Goal: Use online tool/utility: Utilize a website feature to perform a specific function

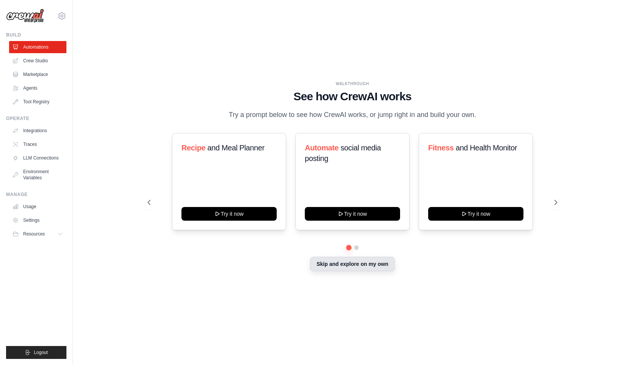
click at [347, 268] on button "Skip and explore on my own" at bounding box center [352, 264] width 85 height 14
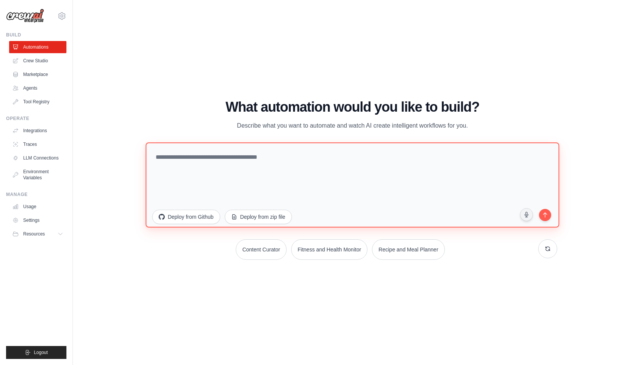
click at [297, 160] on textarea at bounding box center [353, 184] width 414 height 85
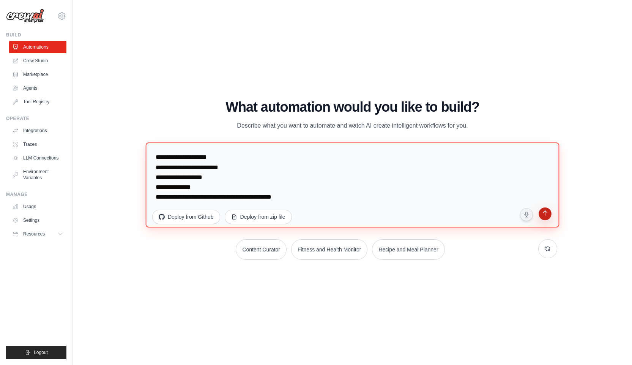
type textarea "**********"
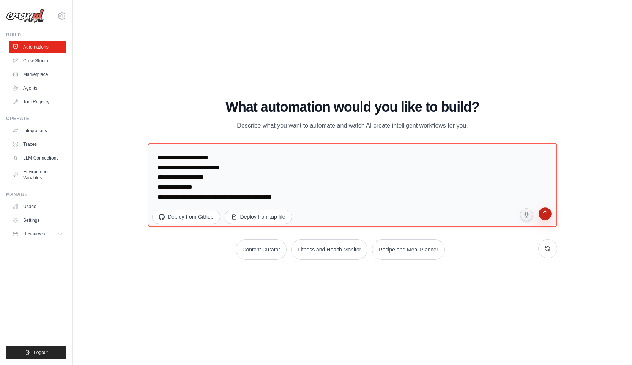
click at [545, 215] on icon "submit" at bounding box center [545, 213] width 4 height 5
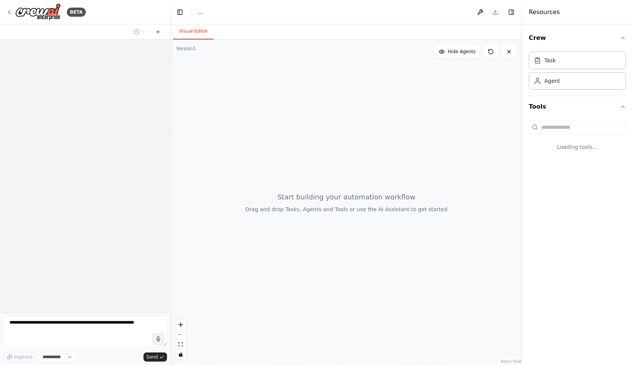
select select "****"
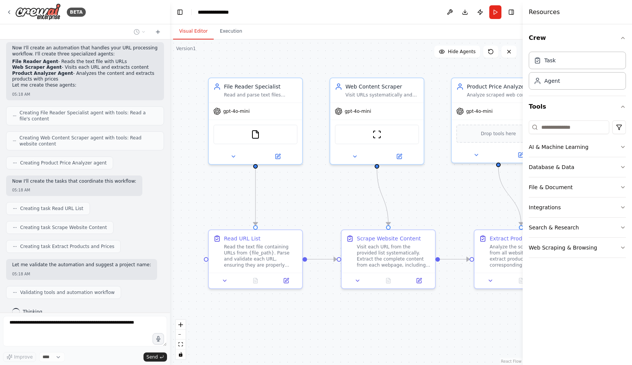
scroll to position [190, 0]
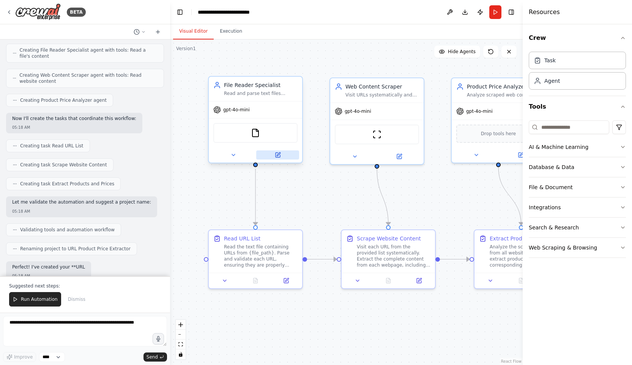
click at [276, 152] on icon at bounding box center [278, 155] width 6 height 6
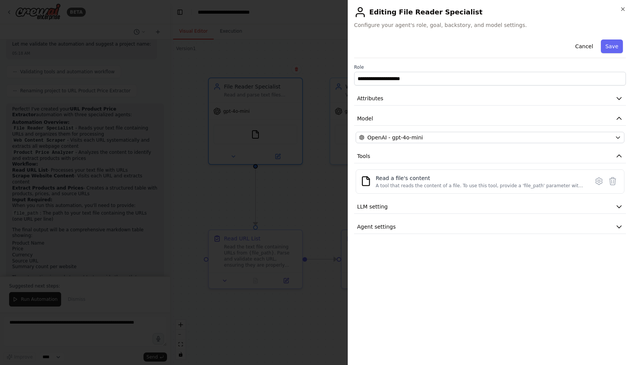
scroll to position [397, 0]
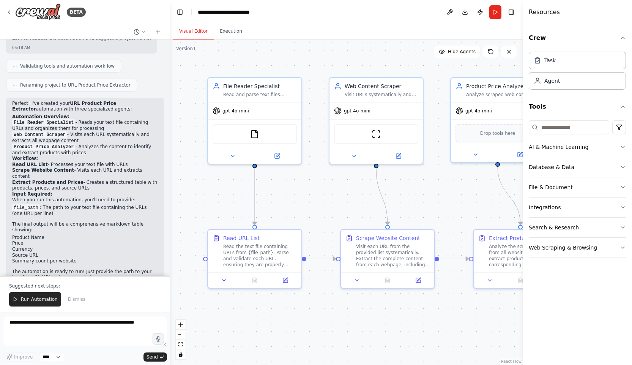
drag, startPoint x: 311, startPoint y: 186, endPoint x: 292, endPoint y: 185, distance: 19.0
click at [292, 185] on div ".deletable-edge-delete-btn { width: 20px; height: 20px; border: 0px solid #ffff…" at bounding box center [346, 201] width 353 height 325
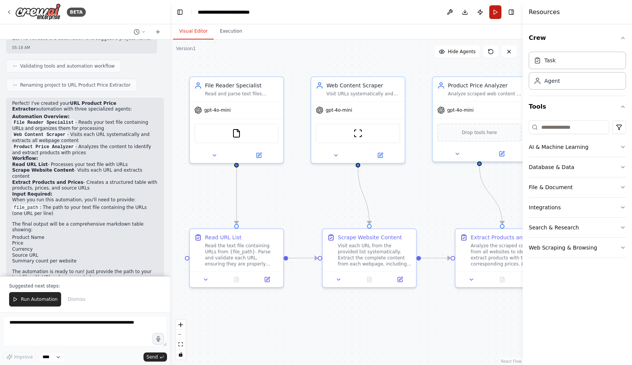
click at [493, 17] on button "Run" at bounding box center [495, 12] width 12 height 14
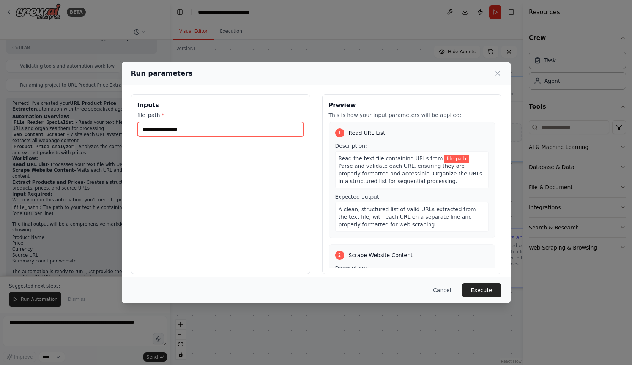
click at [245, 132] on input "file_path *" at bounding box center [220, 129] width 166 height 14
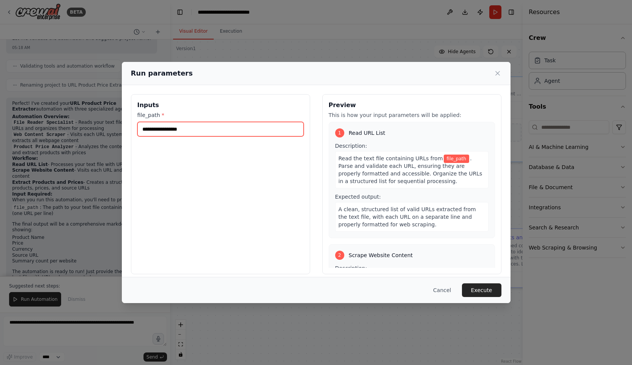
scroll to position [6, 0]
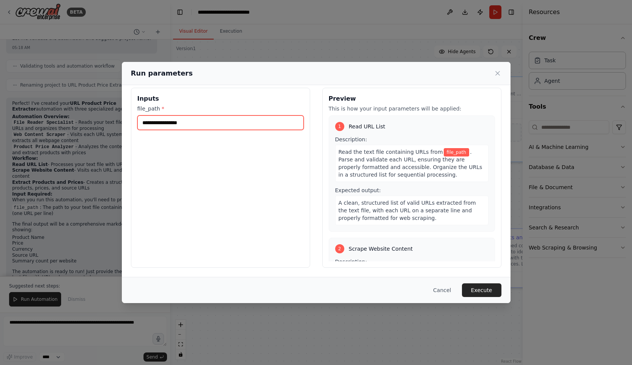
click at [166, 125] on input "file_path *" at bounding box center [220, 122] width 166 height 14
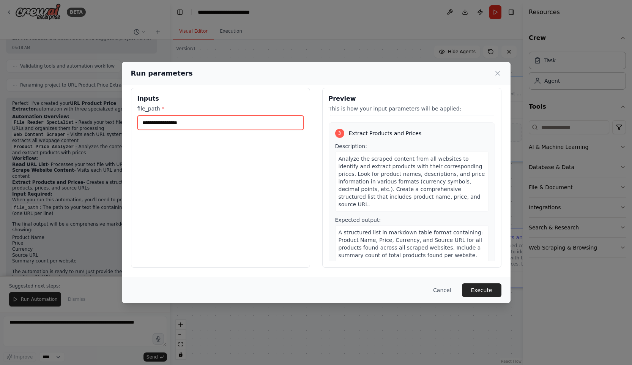
click at [211, 123] on input "file_path *" at bounding box center [220, 122] width 166 height 14
click at [444, 290] on button "Cancel" at bounding box center [442, 290] width 30 height 14
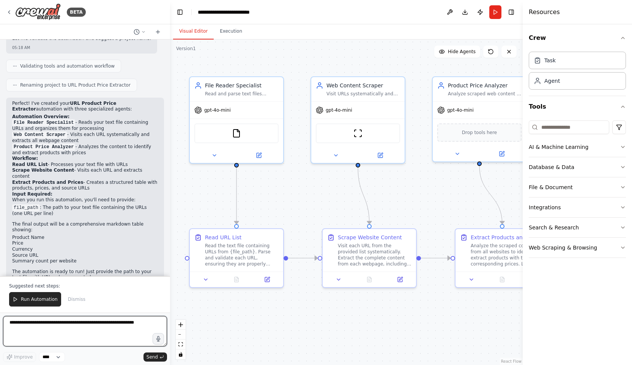
click at [80, 332] on textarea at bounding box center [85, 331] width 164 height 30
type textarea "**********"
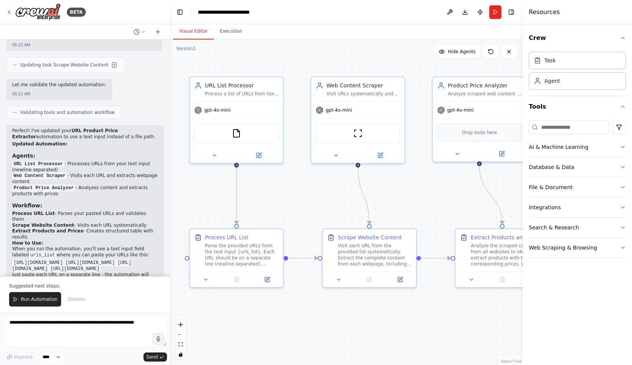
scroll to position [913, 0]
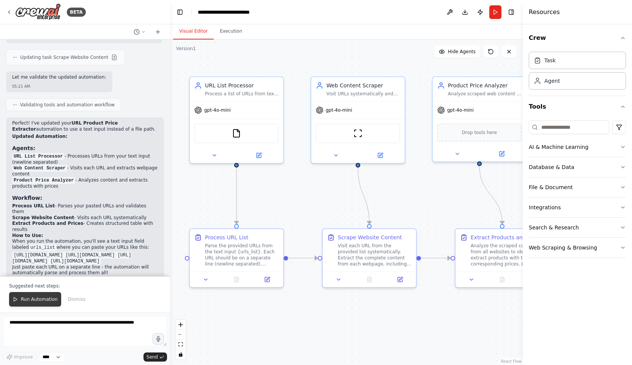
click at [48, 297] on span "Run Automation" at bounding box center [39, 299] width 37 height 6
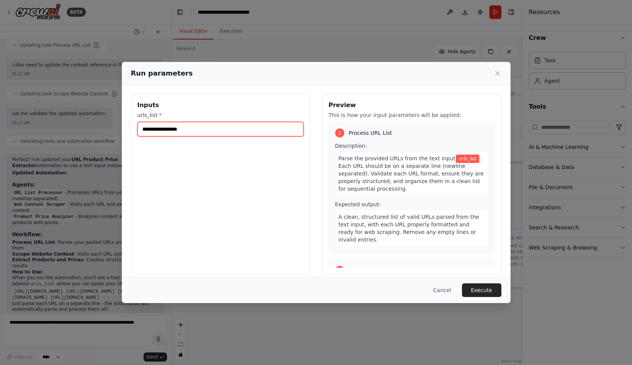
click at [252, 125] on input "urls_list *" at bounding box center [220, 129] width 166 height 14
paste input "**********"
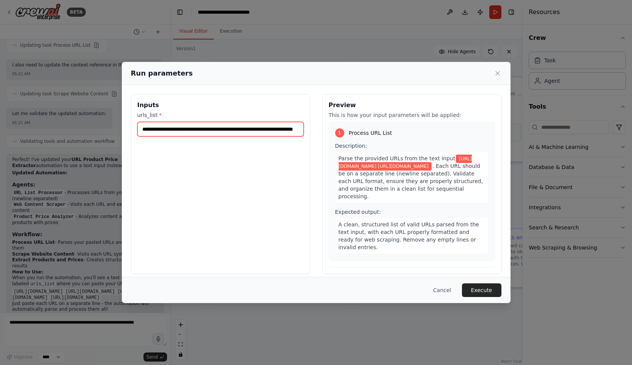
scroll to position [0, 35]
type input "**********"
click at [479, 287] on button "Execute" at bounding box center [481, 290] width 39 height 14
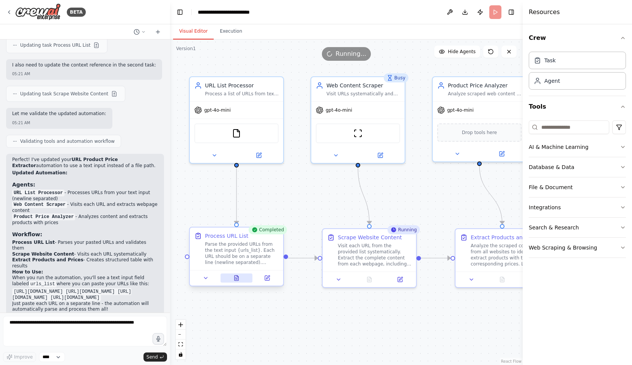
click at [240, 279] on button at bounding box center [237, 277] width 32 height 9
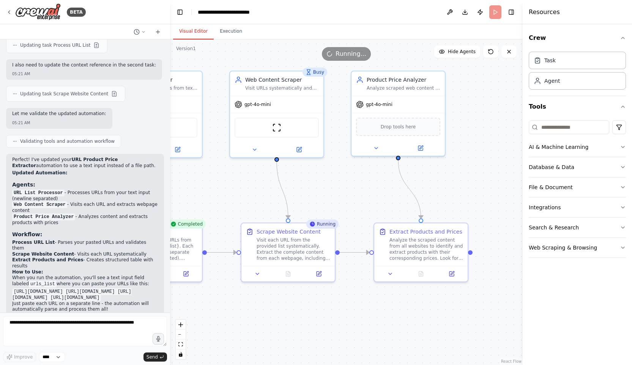
drag, startPoint x: 332, startPoint y: 188, endPoint x: 250, endPoint y: 181, distance: 82.3
click at [250, 181] on div ".deletable-edge-delete-btn { width: 20px; height: 20px; border: 0px solid #ffff…" at bounding box center [346, 201] width 353 height 325
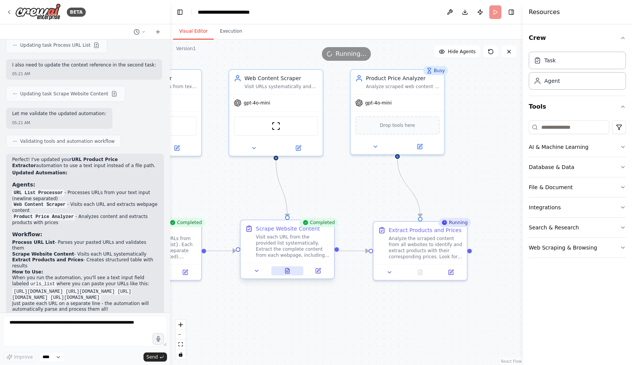
click at [284, 272] on button at bounding box center [288, 270] width 32 height 9
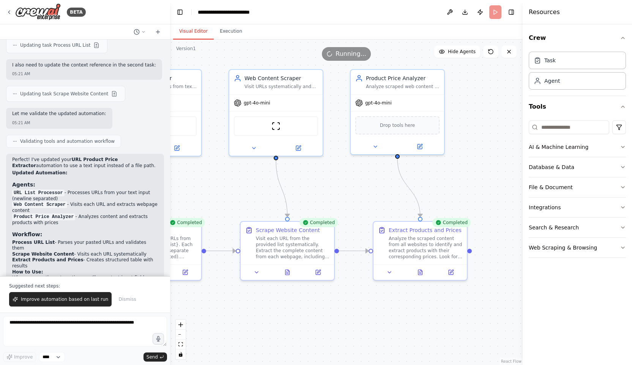
scroll to position [913, 0]
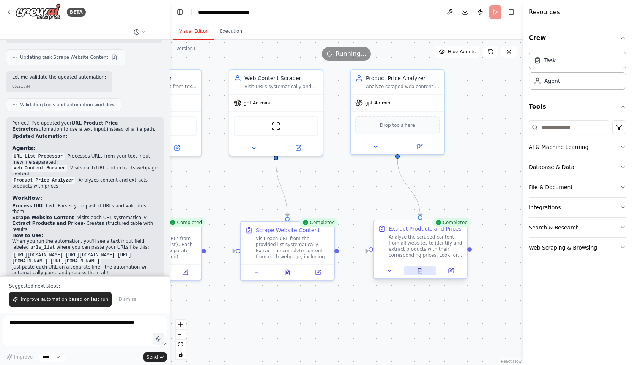
click at [419, 271] on icon at bounding box center [420, 270] width 4 height 5
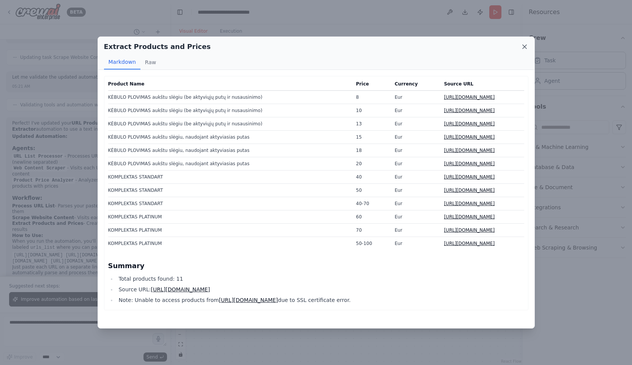
click at [525, 46] on icon at bounding box center [525, 47] width 4 height 4
